Goal: Task Accomplishment & Management: Use online tool/utility

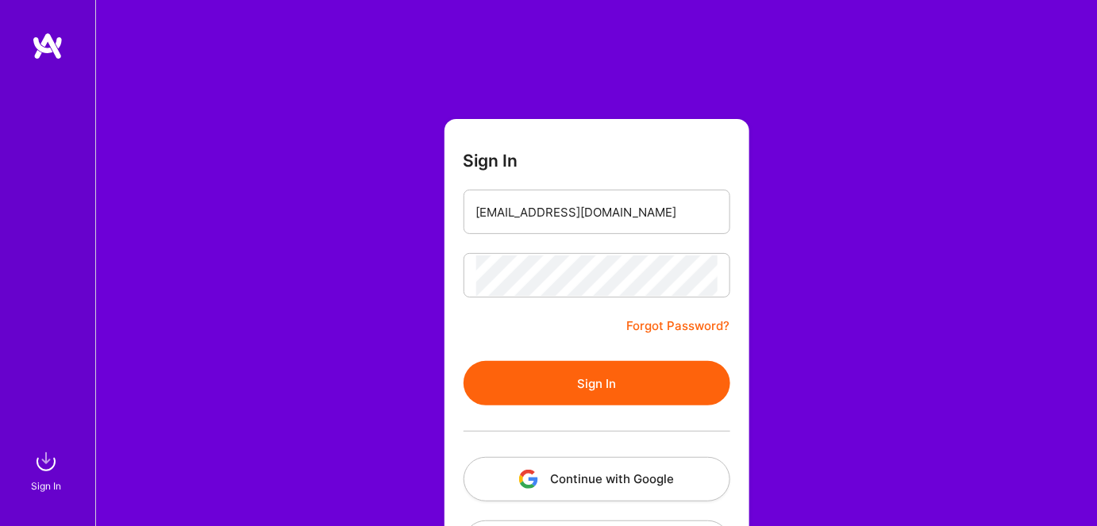
click at [529, 390] on button "Sign In" at bounding box center [596, 383] width 267 height 44
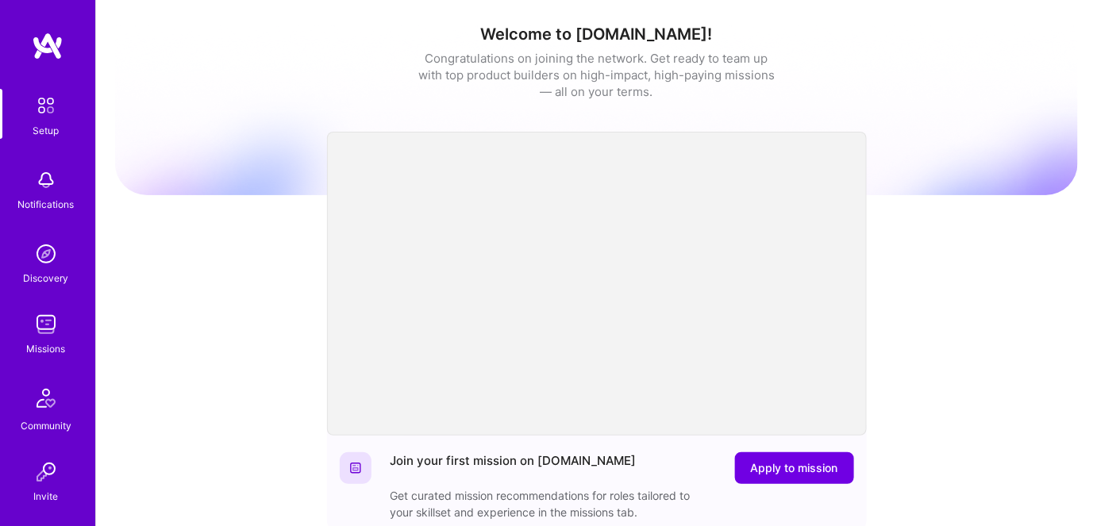
scroll to position [134, 0]
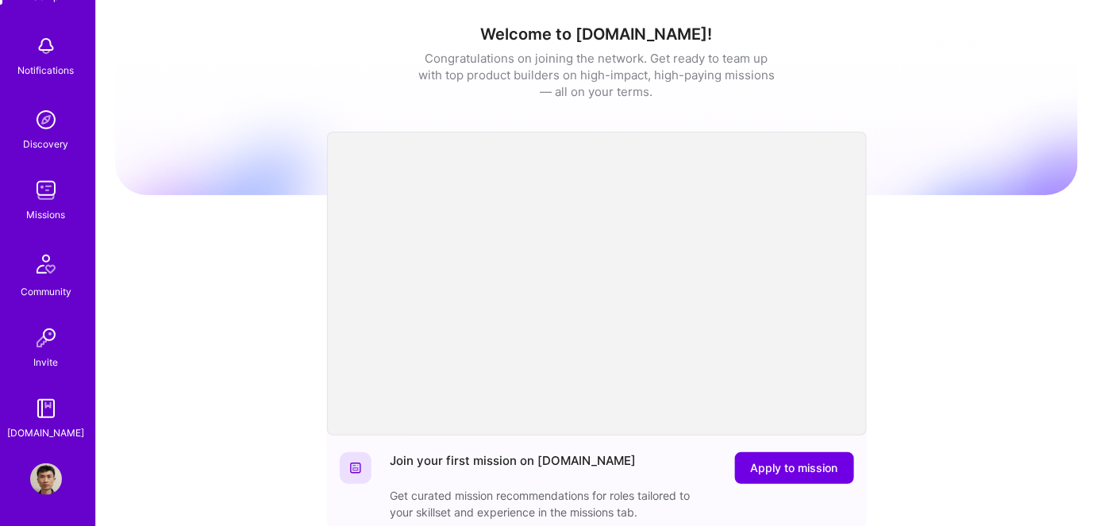
click at [35, 203] on img at bounding box center [46, 191] width 32 height 32
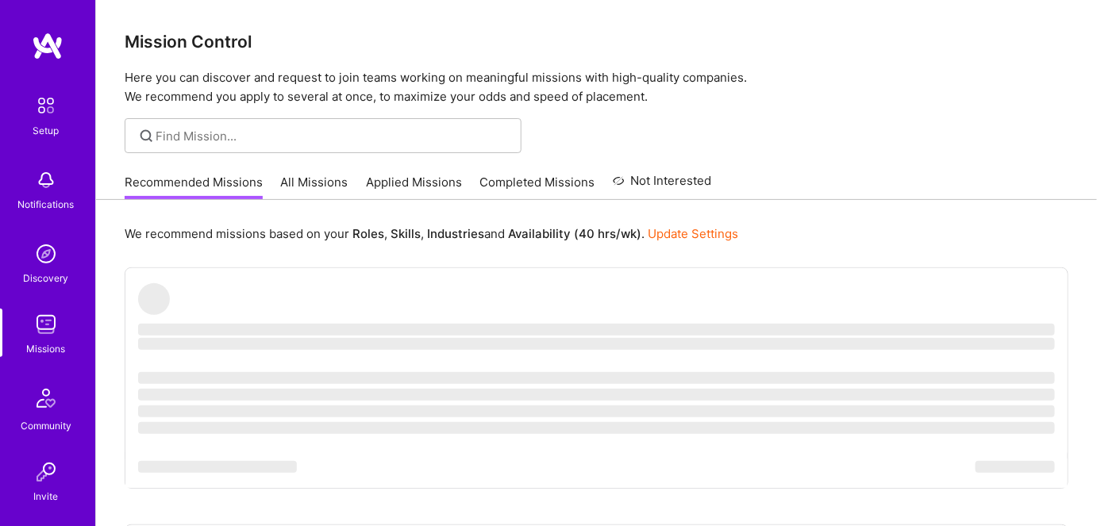
click at [313, 189] on link "All Missions" at bounding box center [314, 187] width 67 height 26
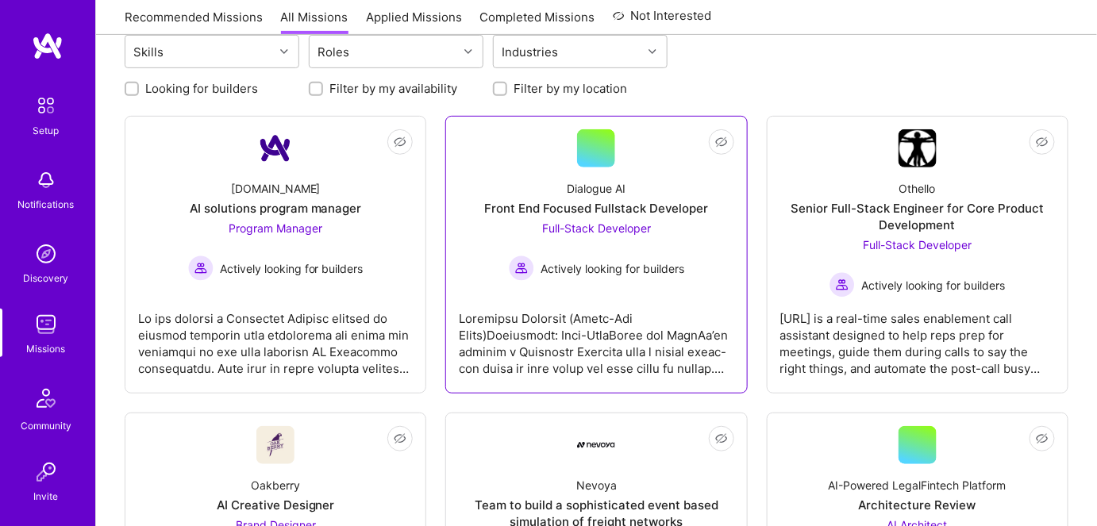
scroll to position [216, 0]
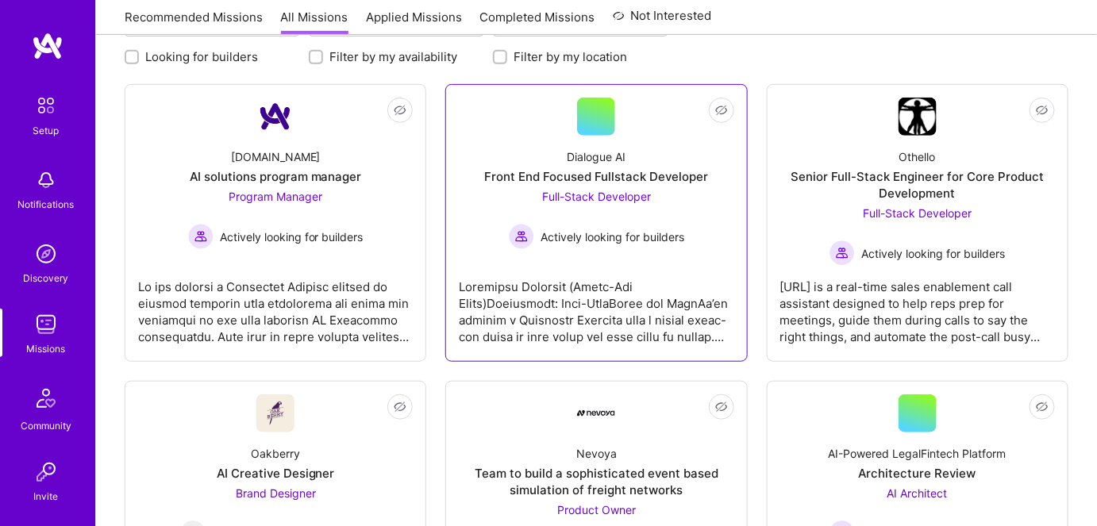
click at [625, 240] on span "Actively looking for builders" at bounding box center [612, 237] width 144 height 17
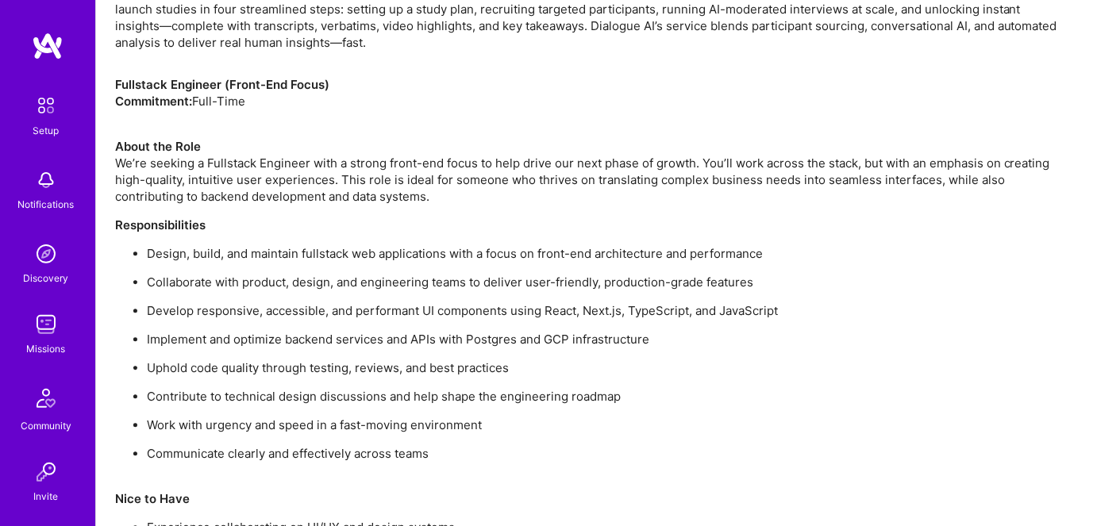
scroll to position [1207, 0]
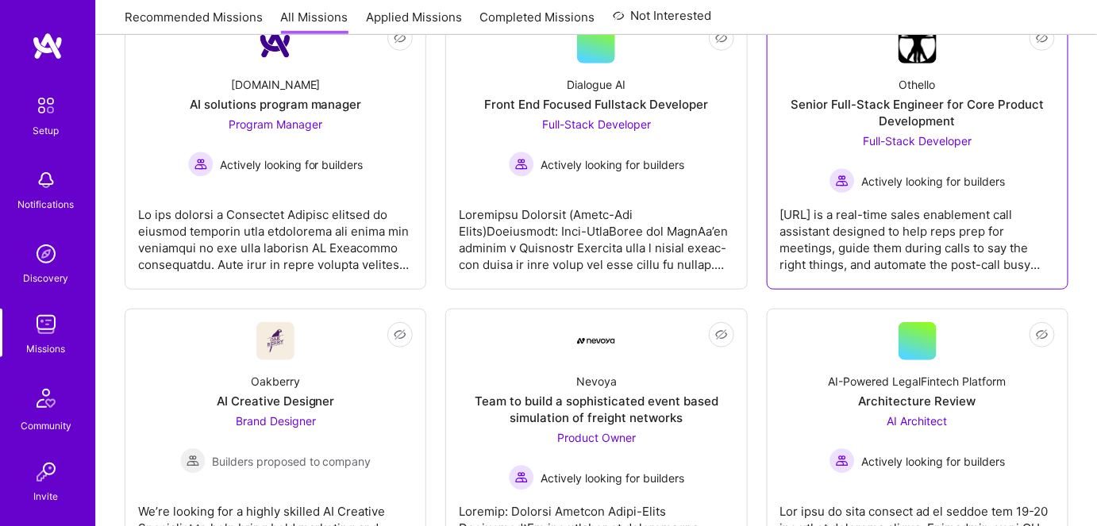
scroll to position [216, 0]
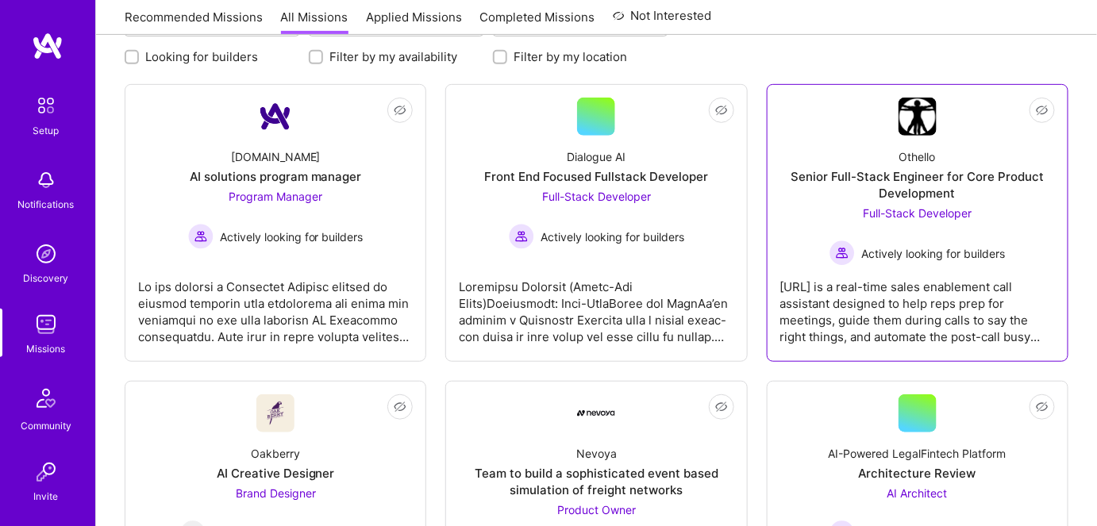
click at [916, 175] on div "Senior Full-Stack Engineer for Core Product Development" at bounding box center [917, 184] width 275 height 33
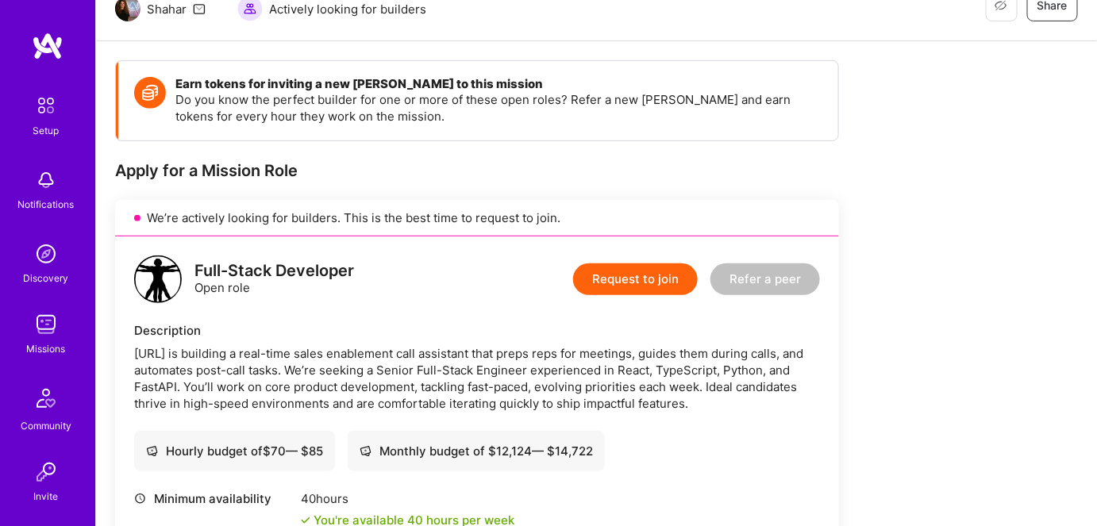
scroll to position [505, 0]
